Goal: Go to known website

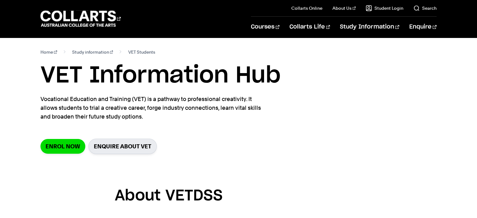
scroll to position [191, 0]
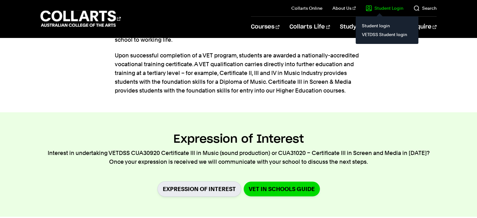
click at [383, 4] on il "Student Login Student login VETDSS Student login" at bounding box center [380, 8] width 48 height 16
click at [382, 34] on link "VETDSS Student login" at bounding box center [387, 34] width 53 height 9
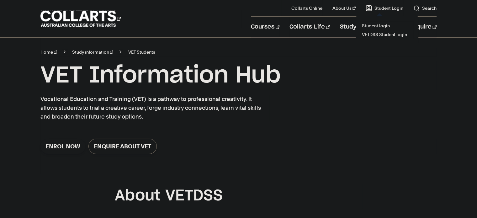
click at [379, 32] on link "VETDSS Student login" at bounding box center [387, 34] width 53 height 9
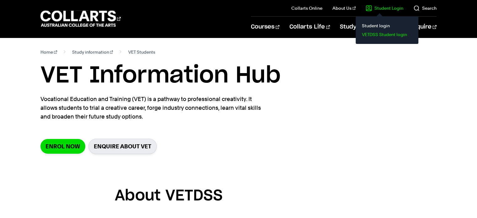
click at [370, 32] on link "VETDSS Student login" at bounding box center [387, 34] width 53 height 9
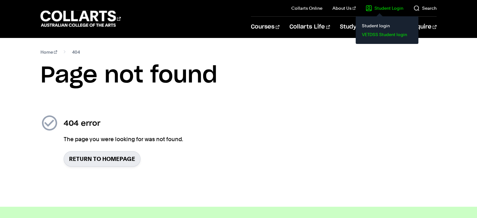
click at [380, 34] on link "VETDSS Student login" at bounding box center [387, 34] width 53 height 9
